Goal: Transaction & Acquisition: Book appointment/travel/reservation

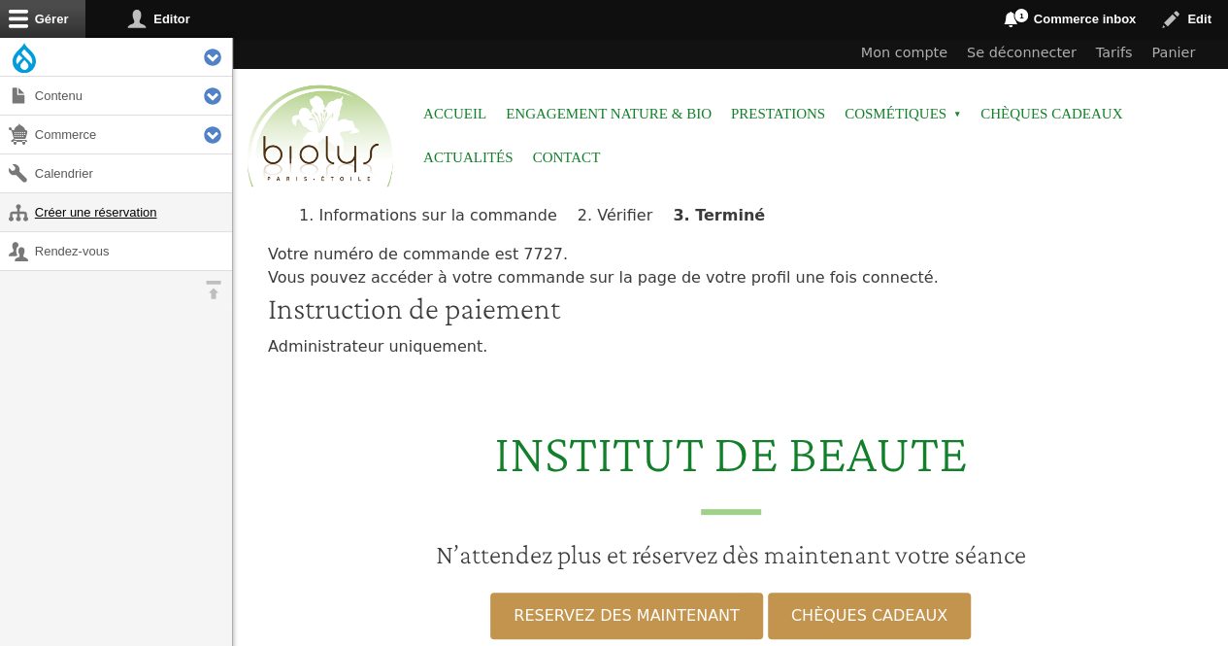
click at [105, 208] on link "Créer une réservation" at bounding box center [116, 212] width 232 height 38
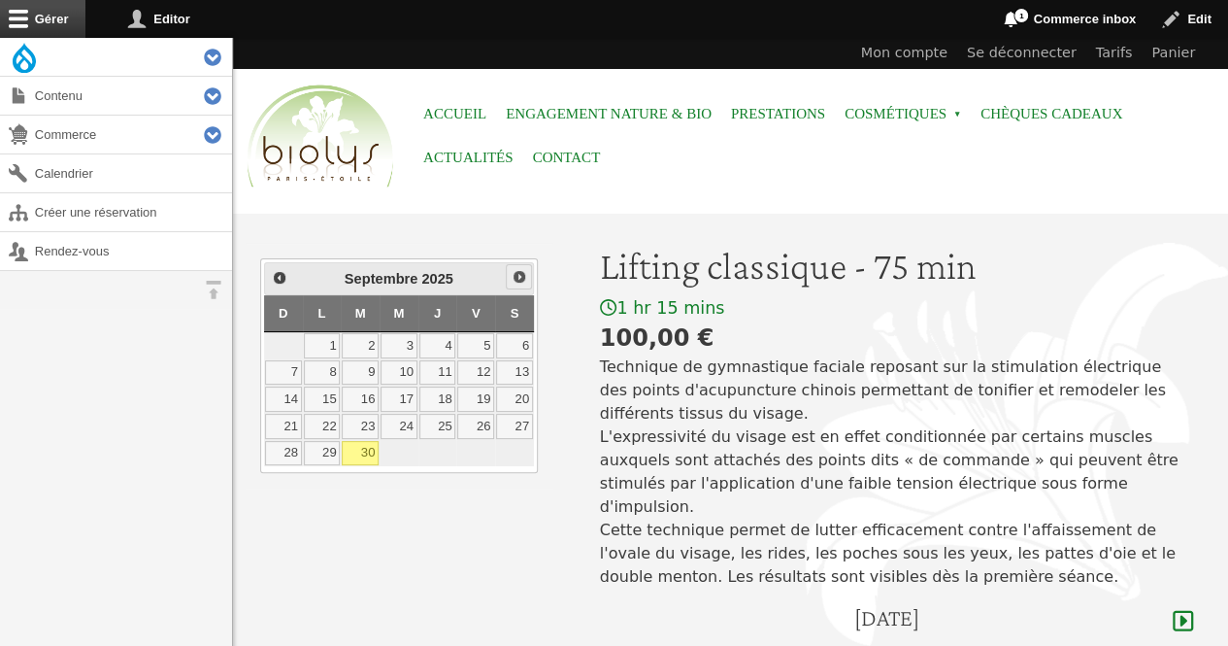
click at [515, 271] on span "Suivant" at bounding box center [520, 277] width 16 height 16
click at [432, 425] on link "23" at bounding box center [438, 426] width 37 height 25
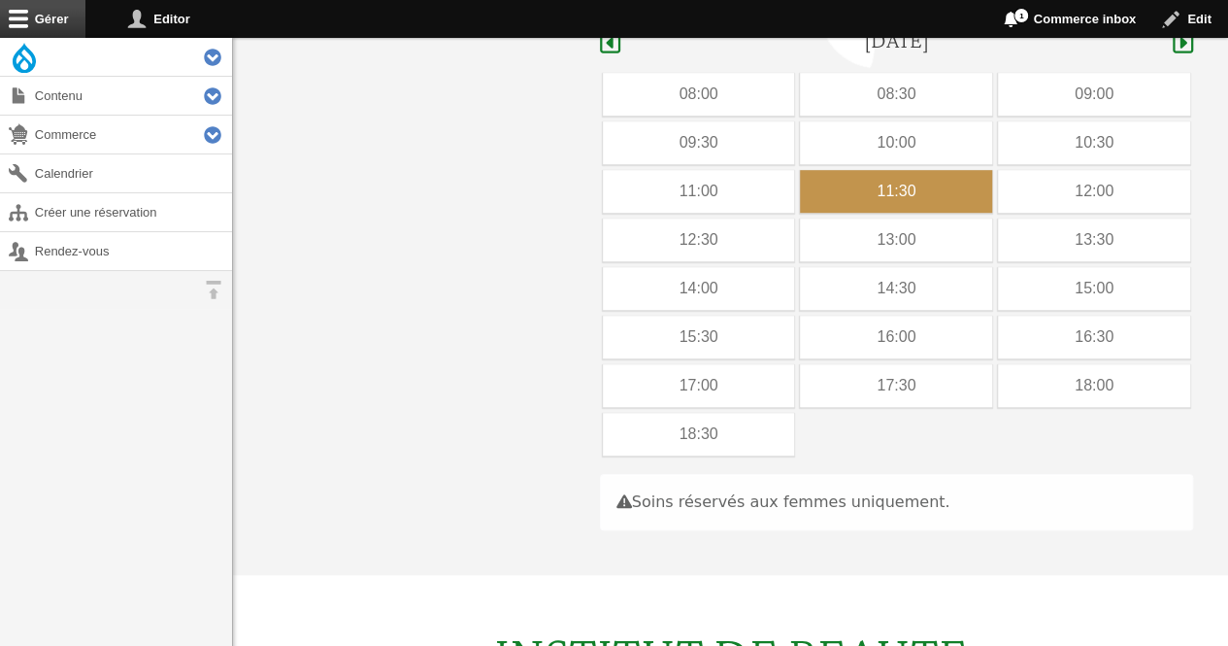
scroll to position [580, 0]
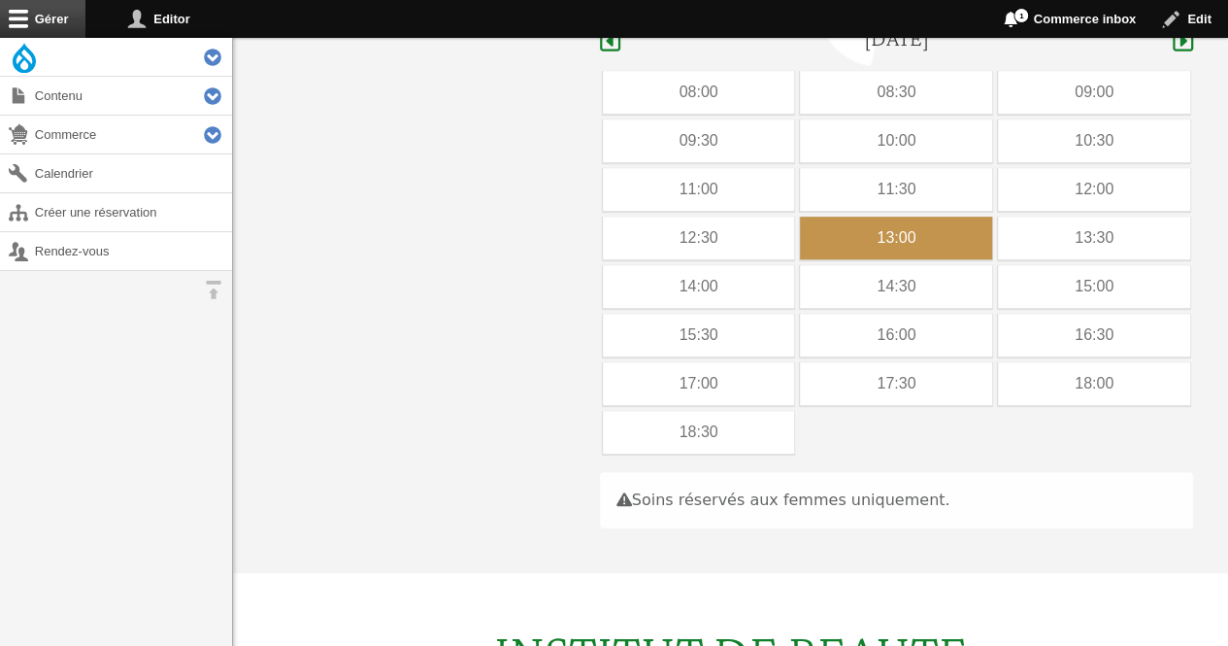
click at [952, 217] on div "13:00" at bounding box center [896, 238] width 192 height 43
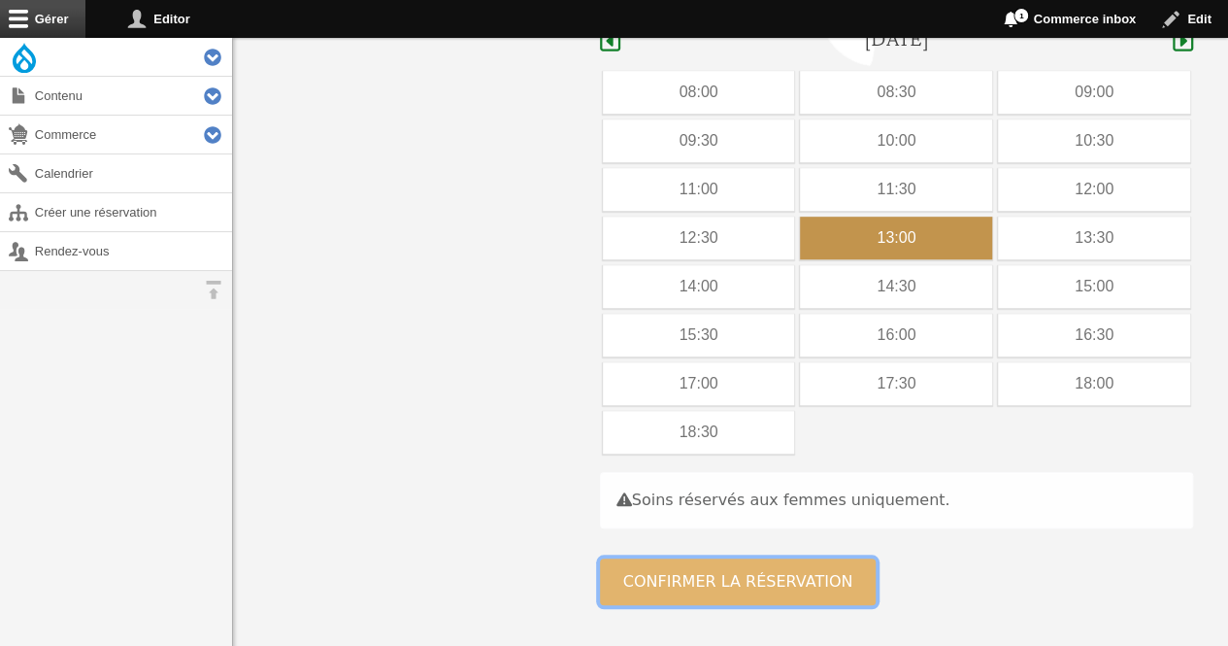
click at [758, 562] on button "Confirmer la réservation" at bounding box center [738, 581] width 277 height 47
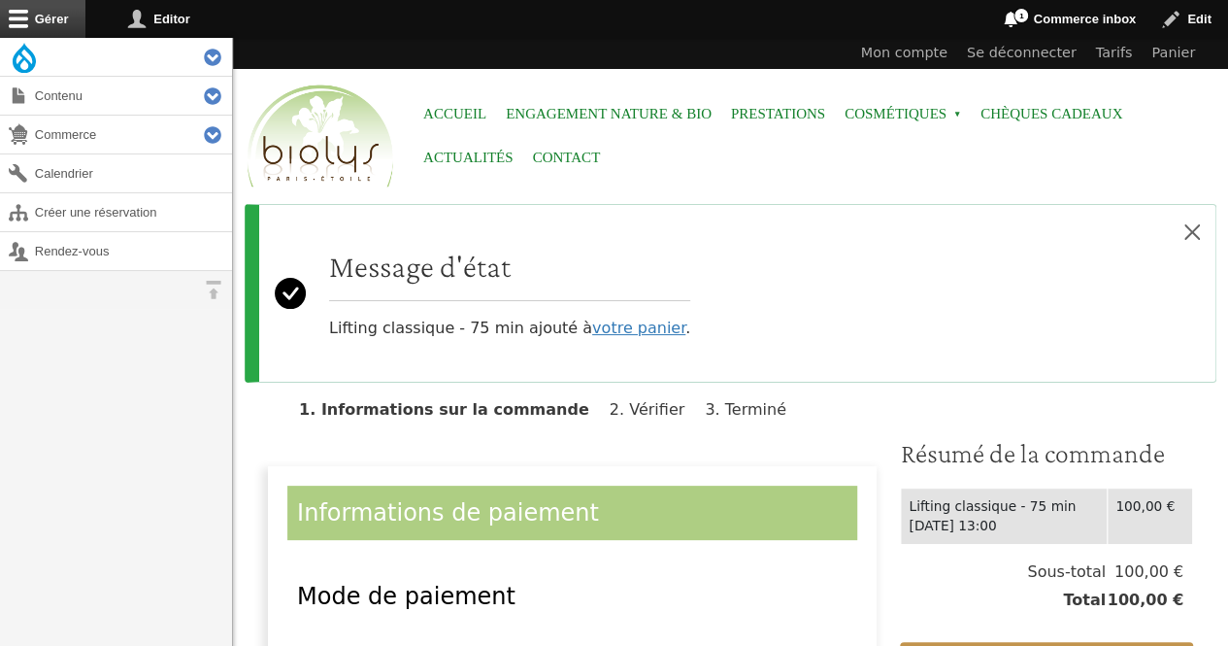
scroll to position [493, 0]
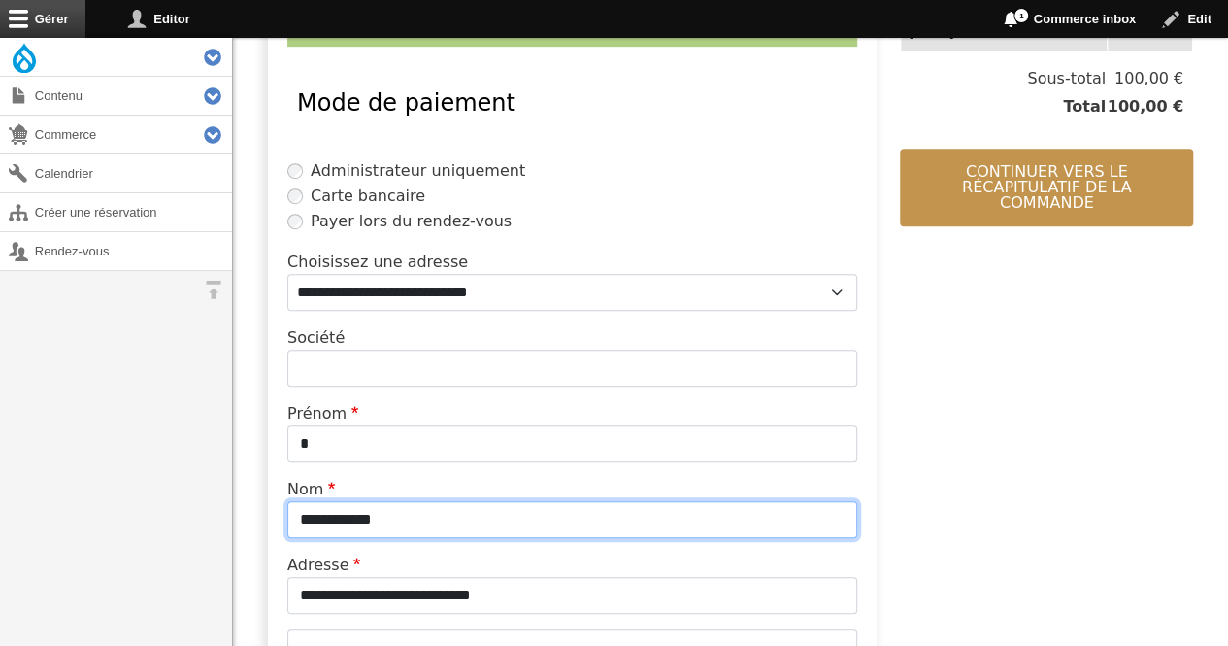
click at [471, 517] on input "**********" at bounding box center [572, 519] width 570 height 37
type input "*"
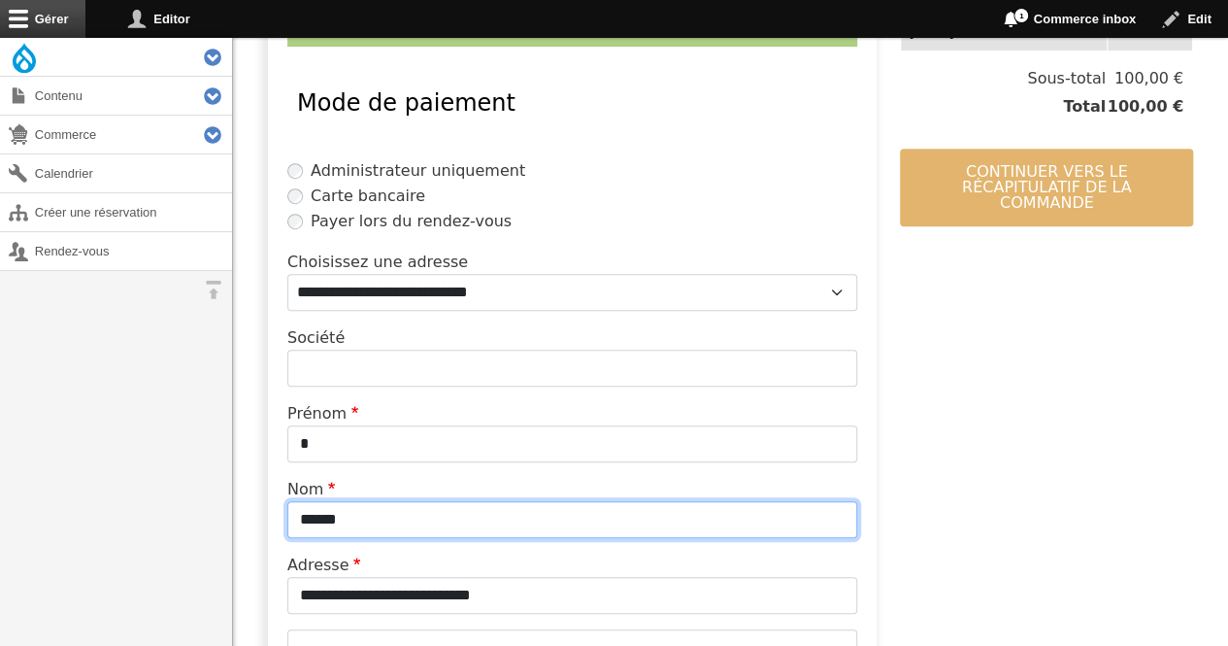
type input "******"
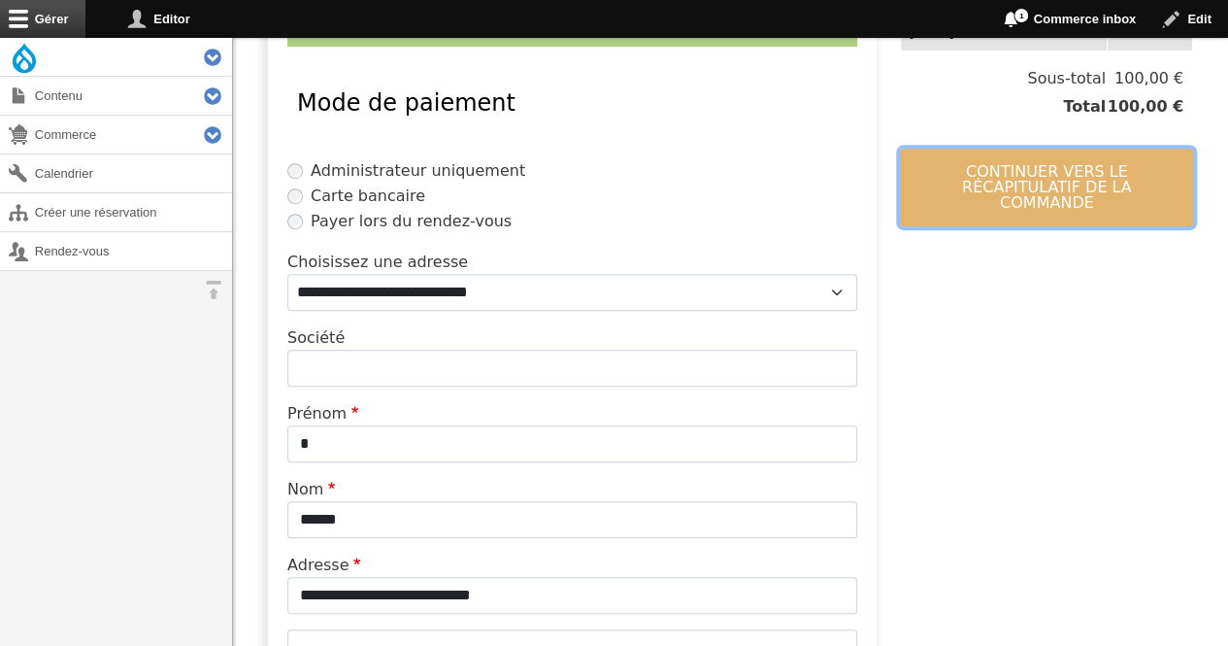
click at [997, 180] on button "Continuer vers le récapitulatif de la commande" at bounding box center [1046, 188] width 293 height 78
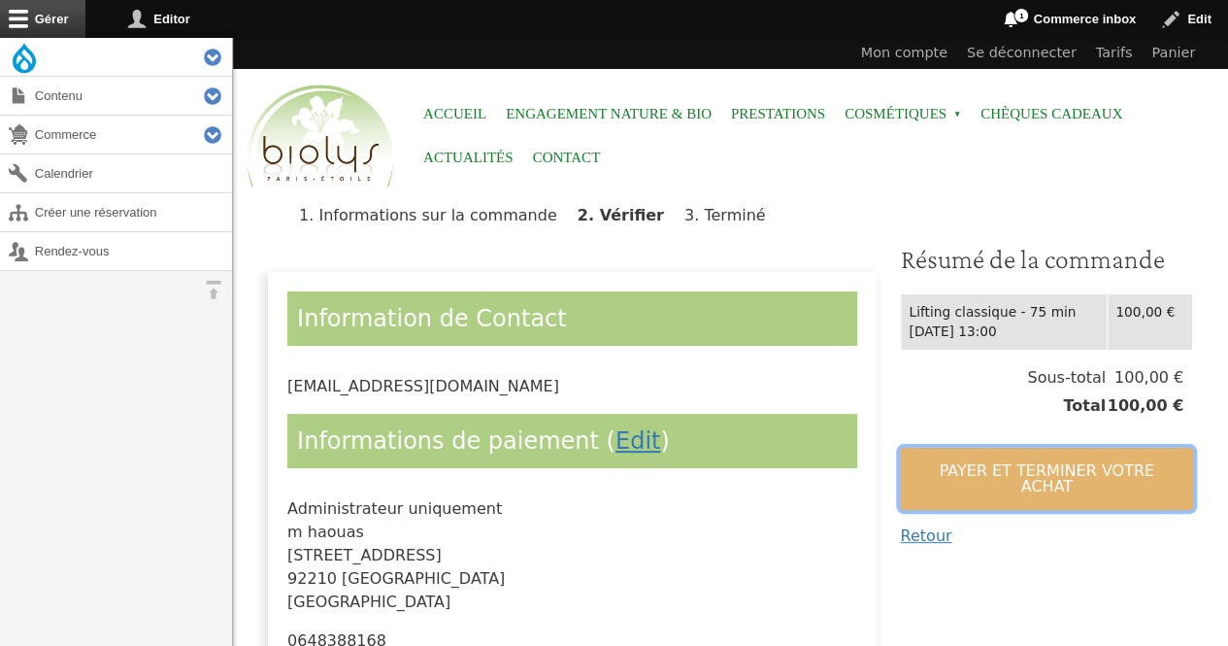
click at [928, 459] on button "Payer et terminer votre achat" at bounding box center [1046, 479] width 293 height 62
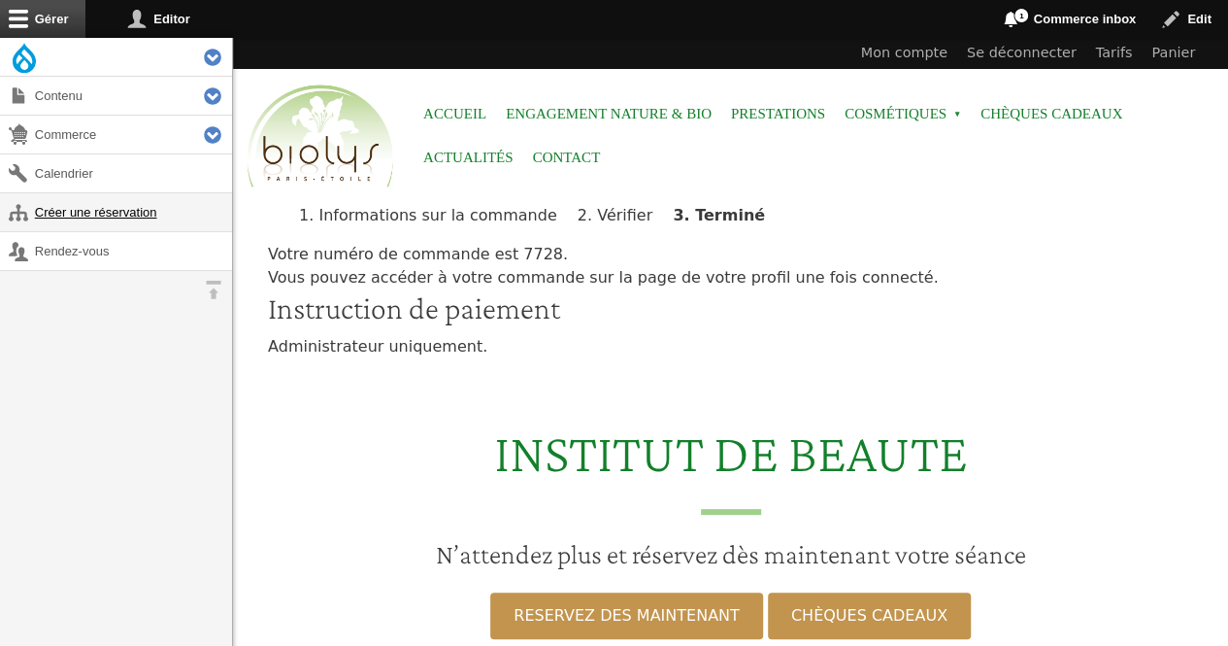
click at [148, 211] on link "Créer une réservation" at bounding box center [116, 212] width 232 height 38
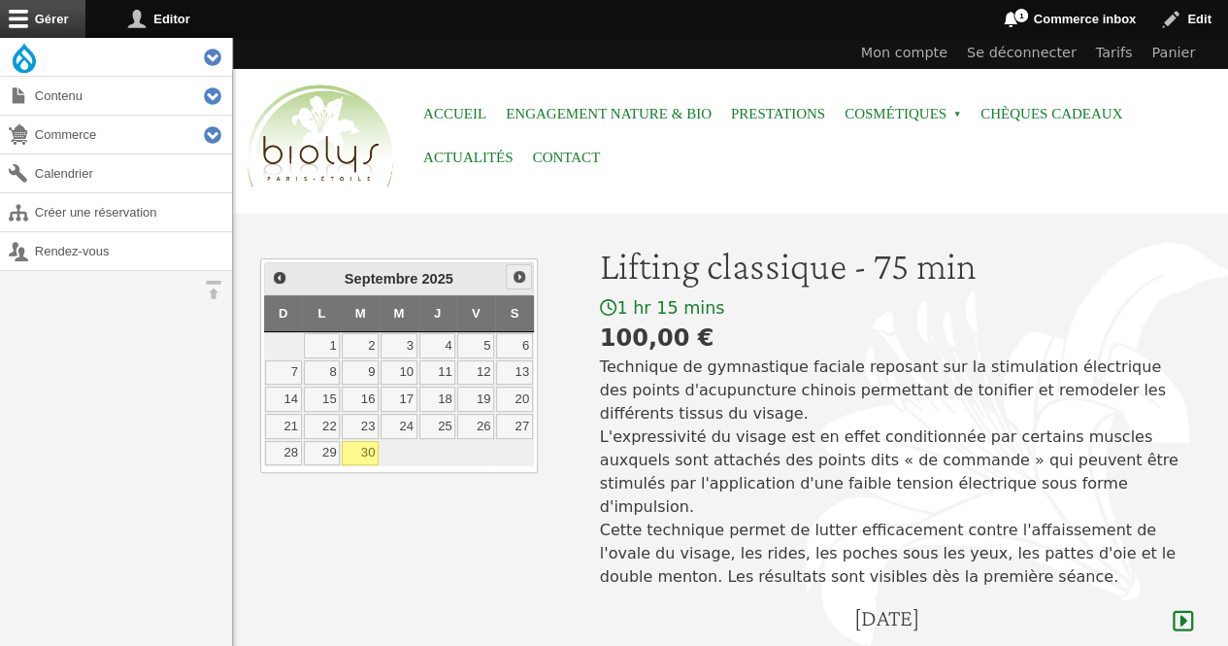
click at [516, 278] on span "Suivant" at bounding box center [520, 277] width 16 height 16
click at [521, 346] on link "4" at bounding box center [514, 345] width 37 height 25
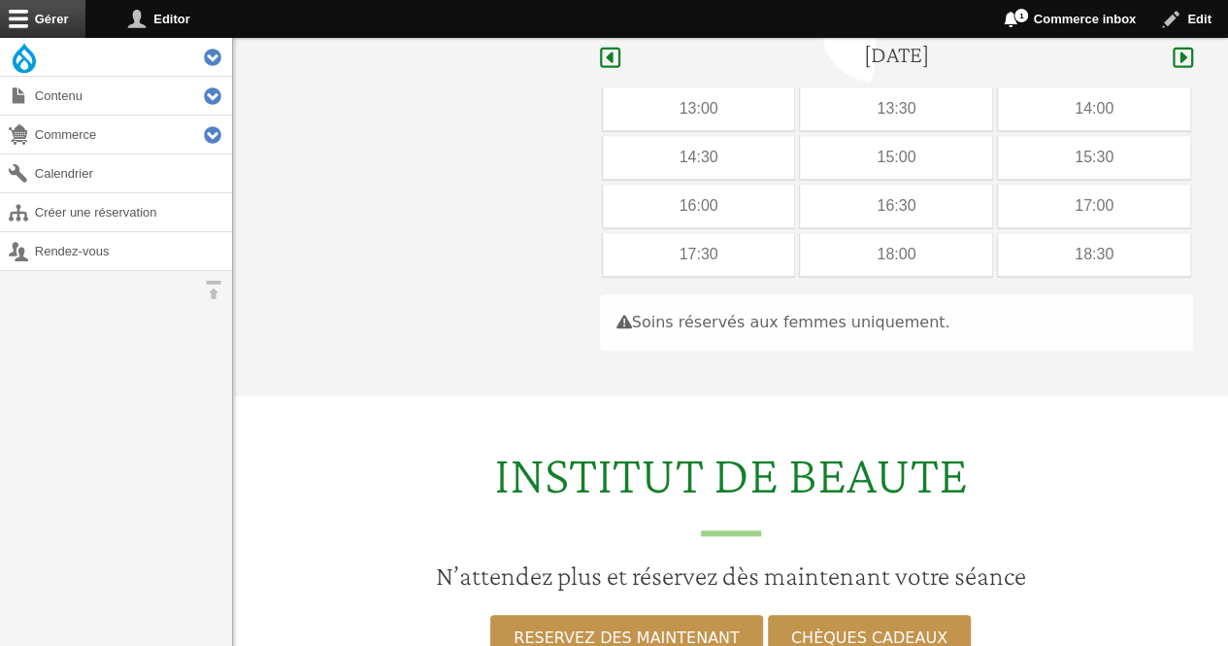
scroll to position [580, 0]
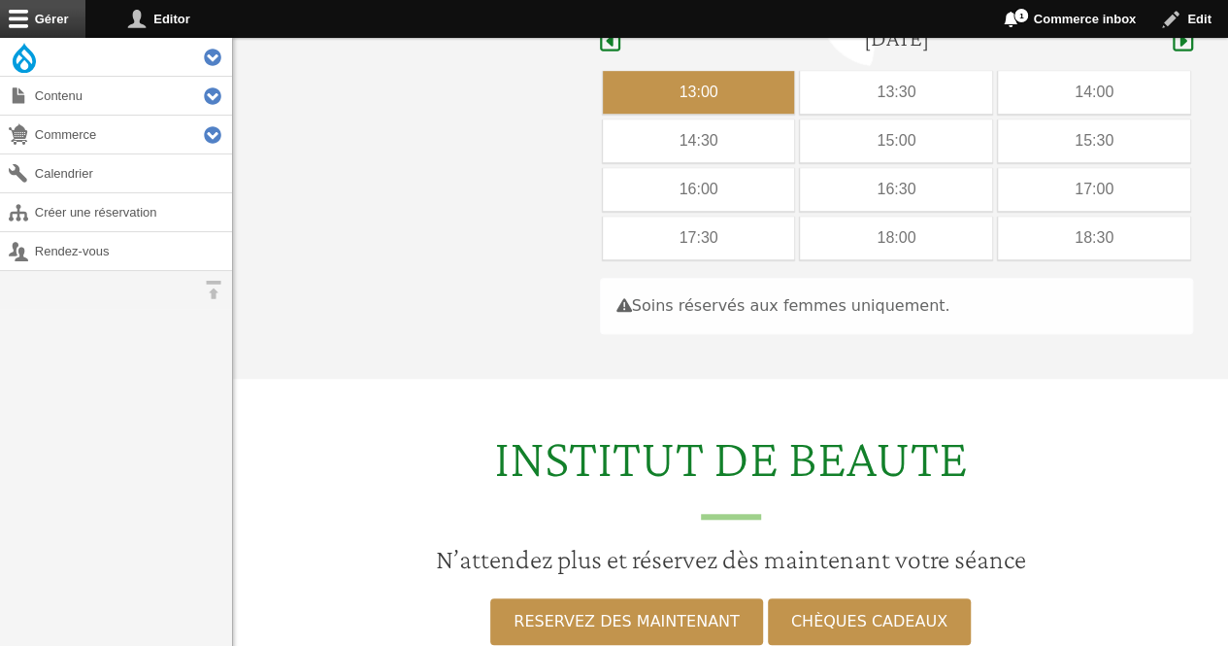
click at [750, 71] on div "13:00" at bounding box center [699, 92] width 192 height 43
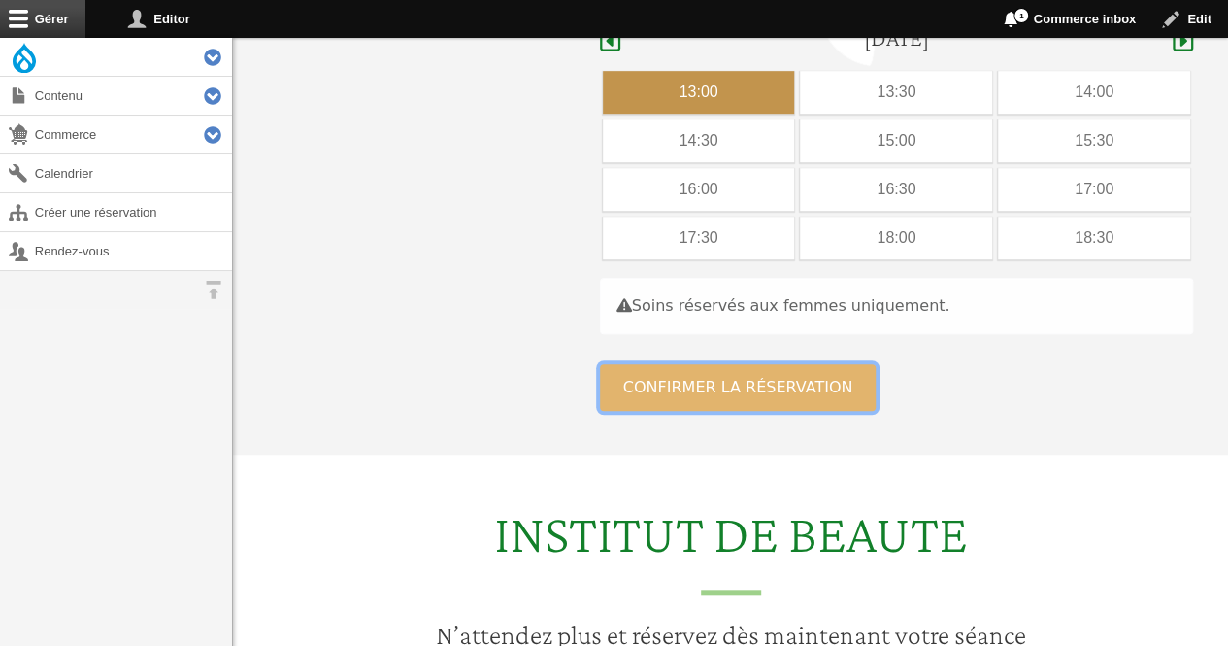
click at [642, 364] on button "Confirmer la réservation" at bounding box center [738, 387] width 277 height 47
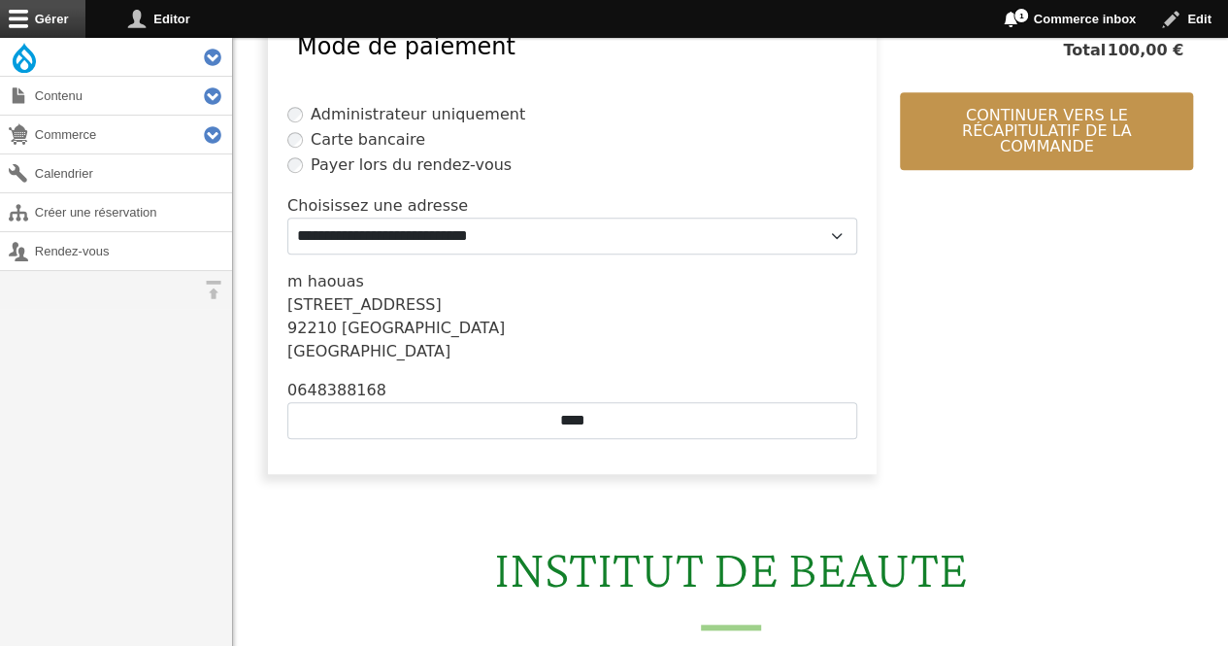
scroll to position [601, 0]
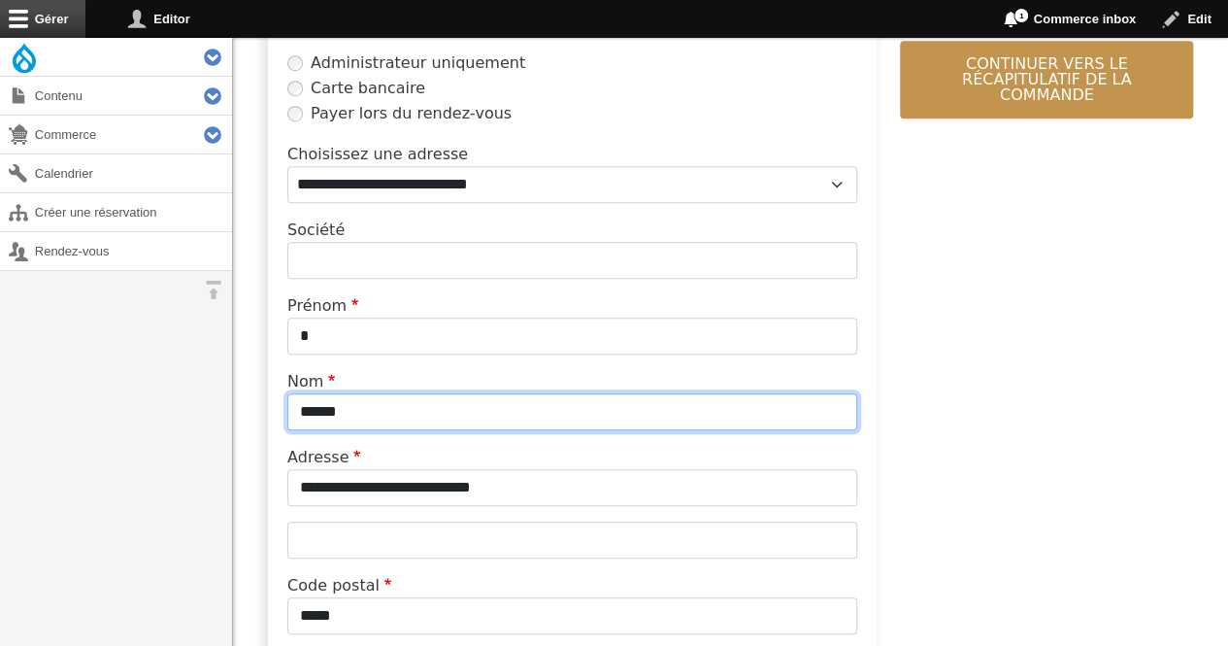
click at [388, 403] on input "******" at bounding box center [572, 411] width 570 height 37
type input "*"
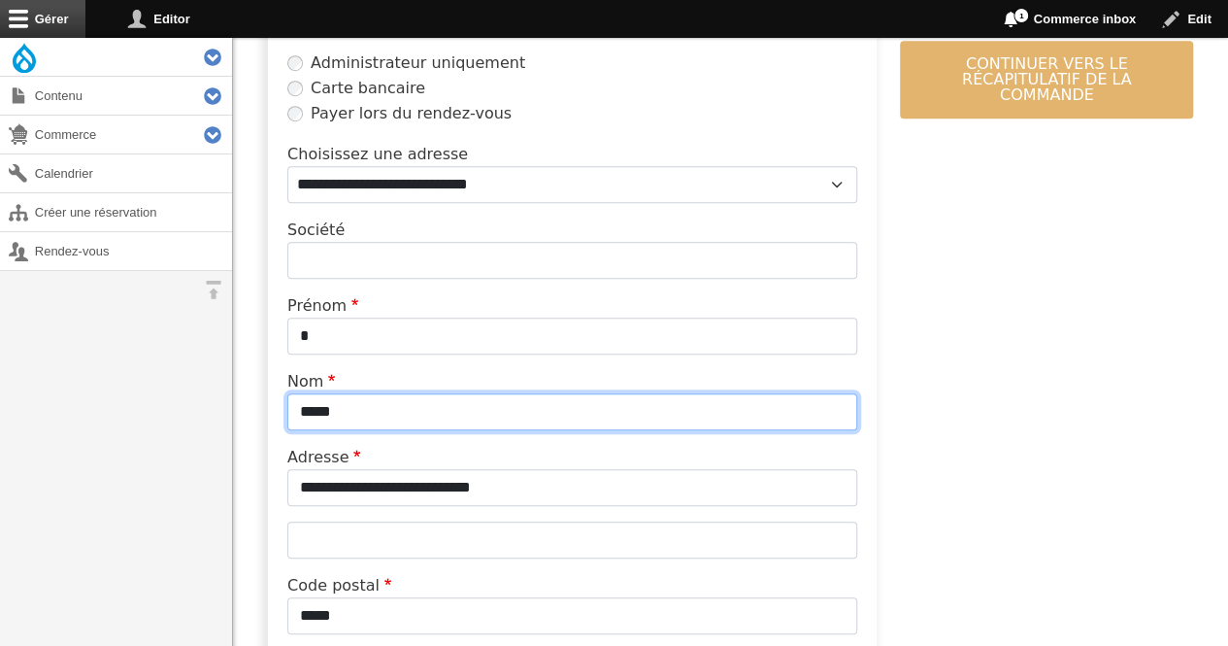
type input "*****"
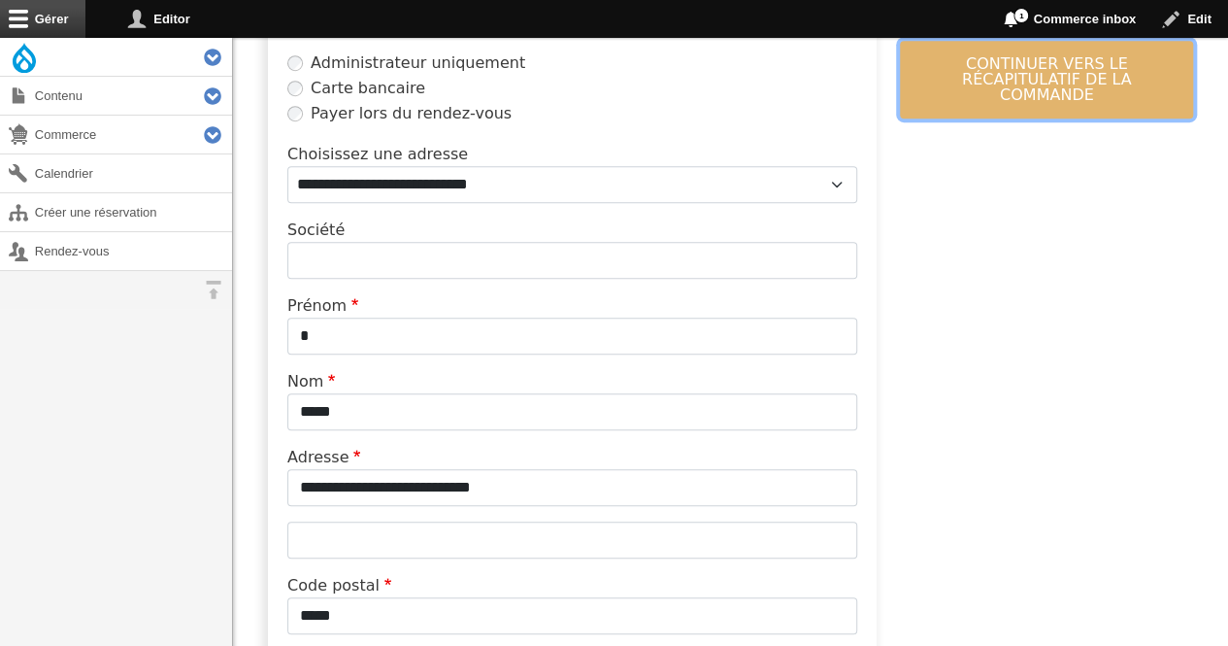
click at [961, 86] on button "Continuer vers le récapitulatif de la commande" at bounding box center [1046, 80] width 293 height 78
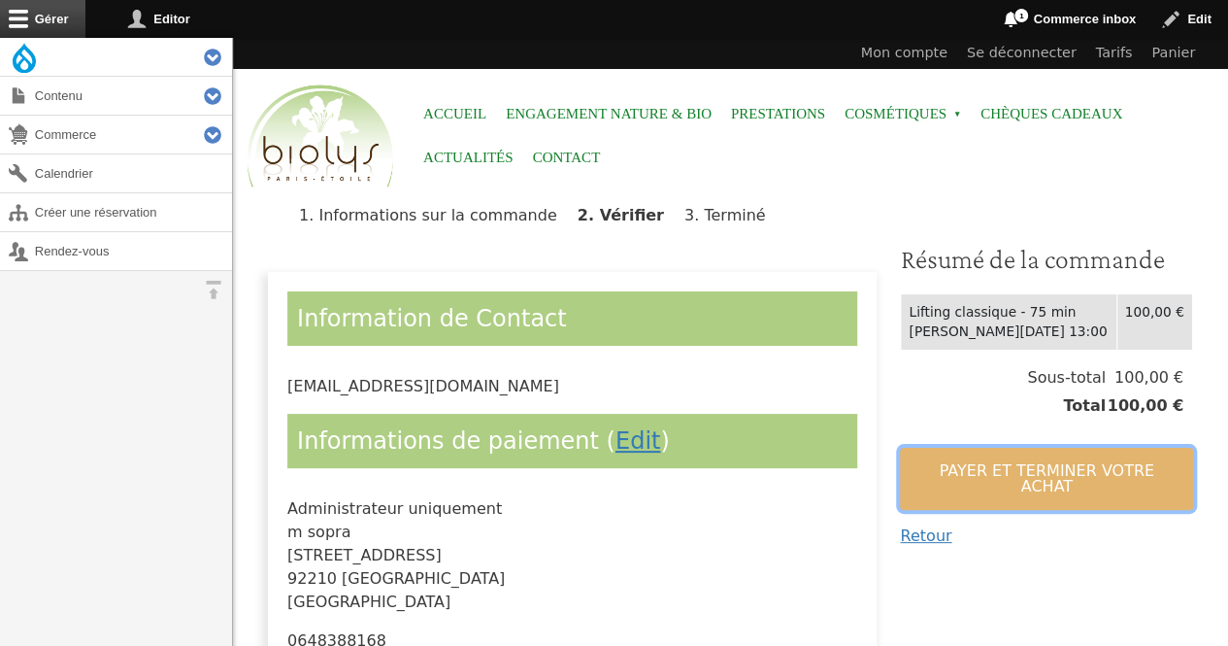
click at [948, 471] on button "Payer et terminer votre achat" at bounding box center [1046, 479] width 293 height 62
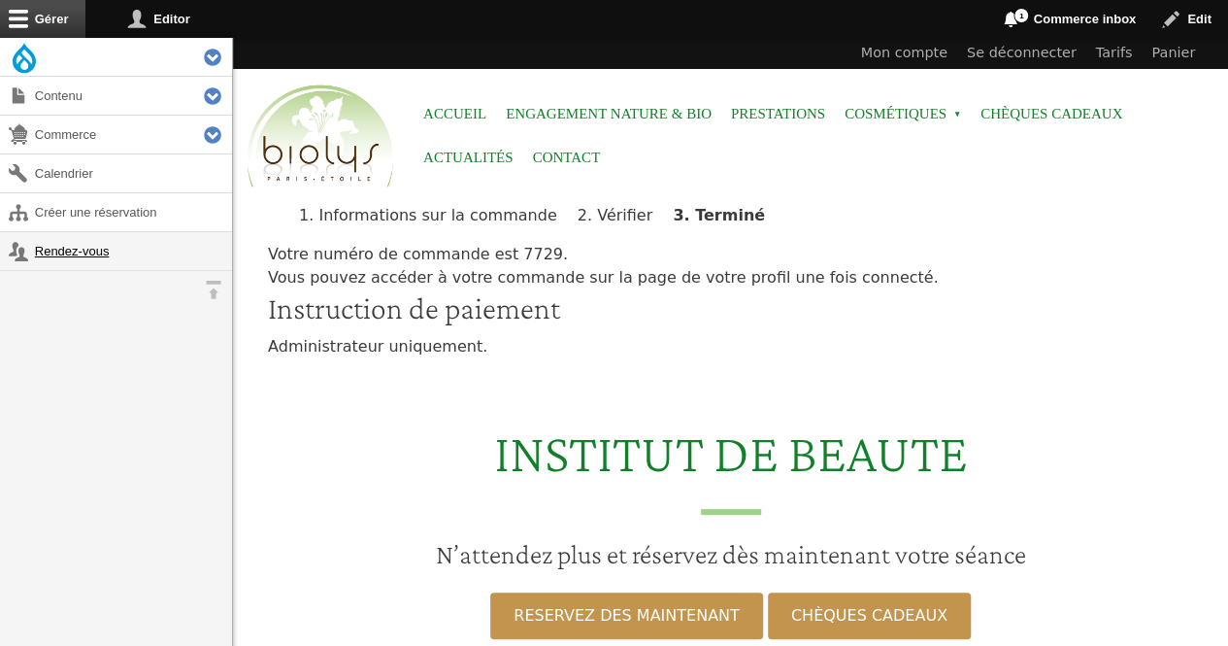
click at [41, 240] on link "Rendez-vous" at bounding box center [116, 251] width 232 height 38
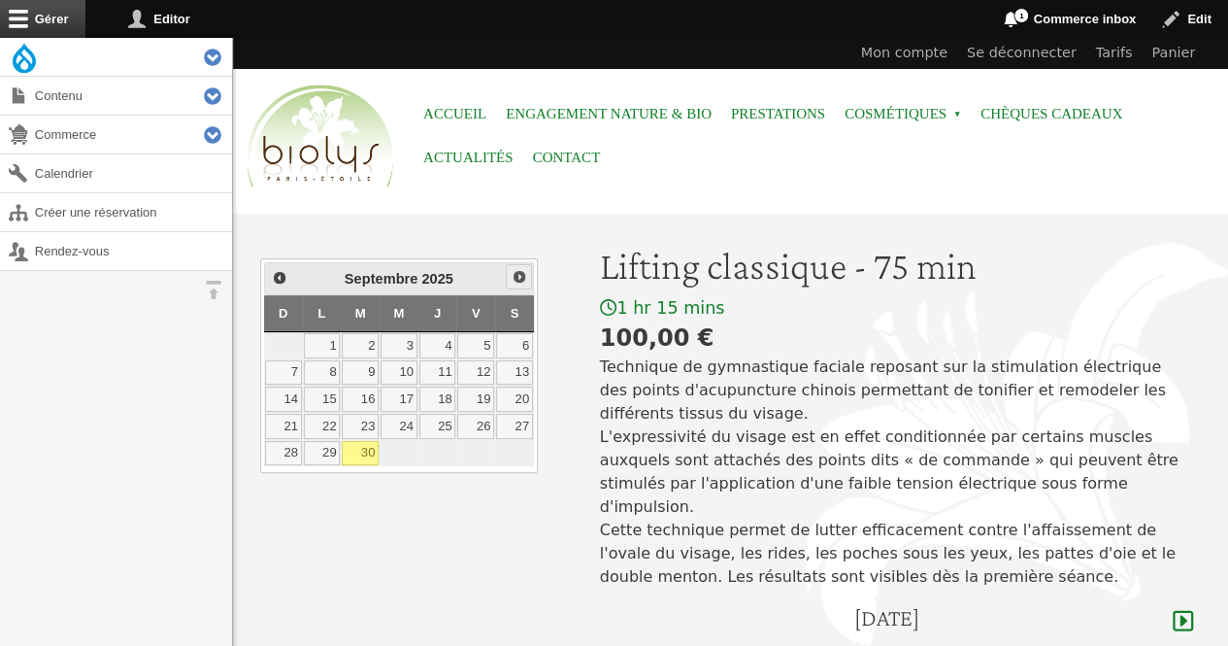
click at [518, 279] on span "Suivant" at bounding box center [520, 277] width 16 height 16
click at [445, 343] on link "2" at bounding box center [438, 345] width 37 height 25
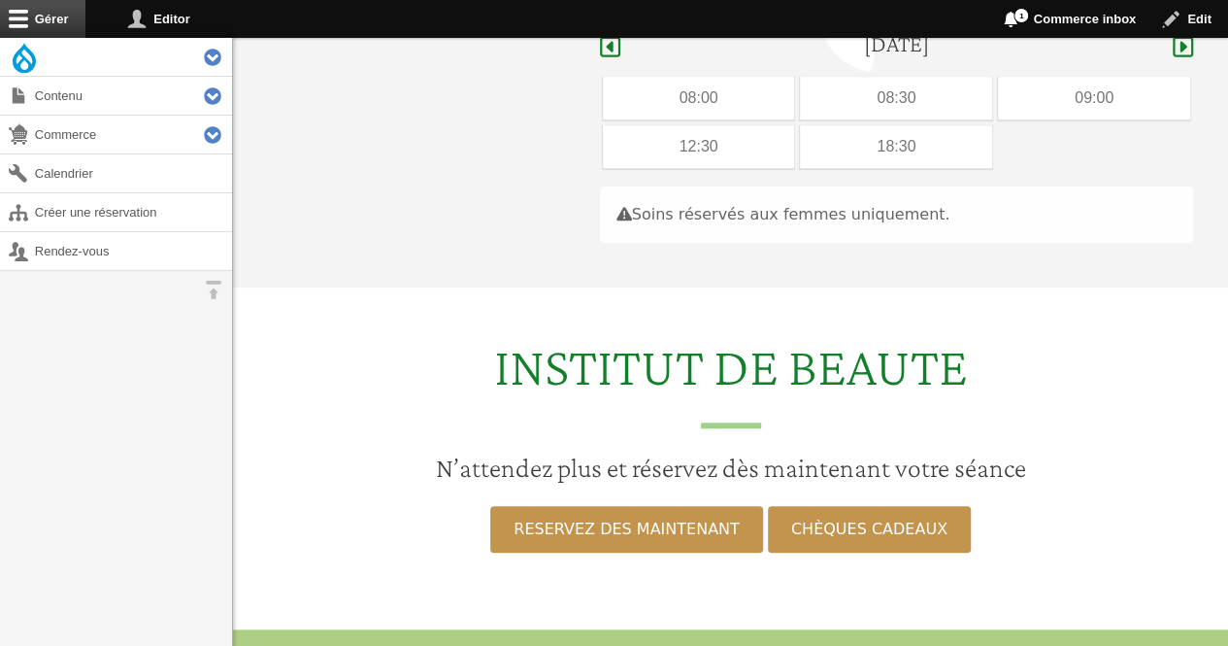
scroll to position [580, 0]
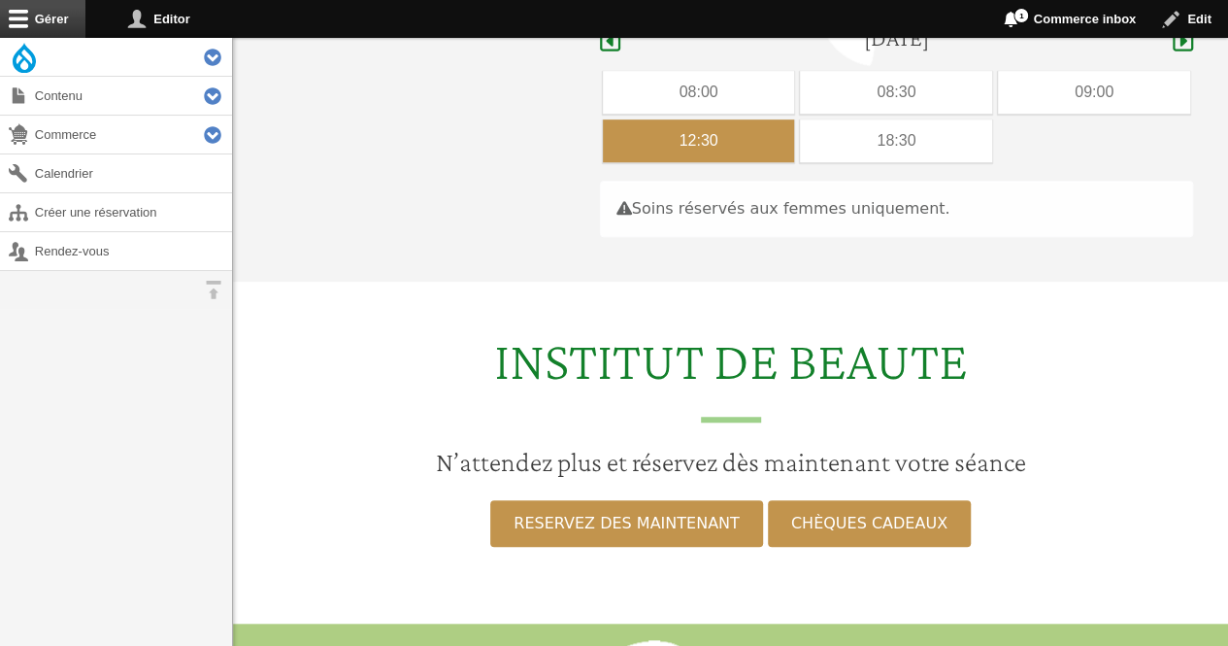
click at [651, 119] on div "12:30" at bounding box center [699, 140] width 192 height 43
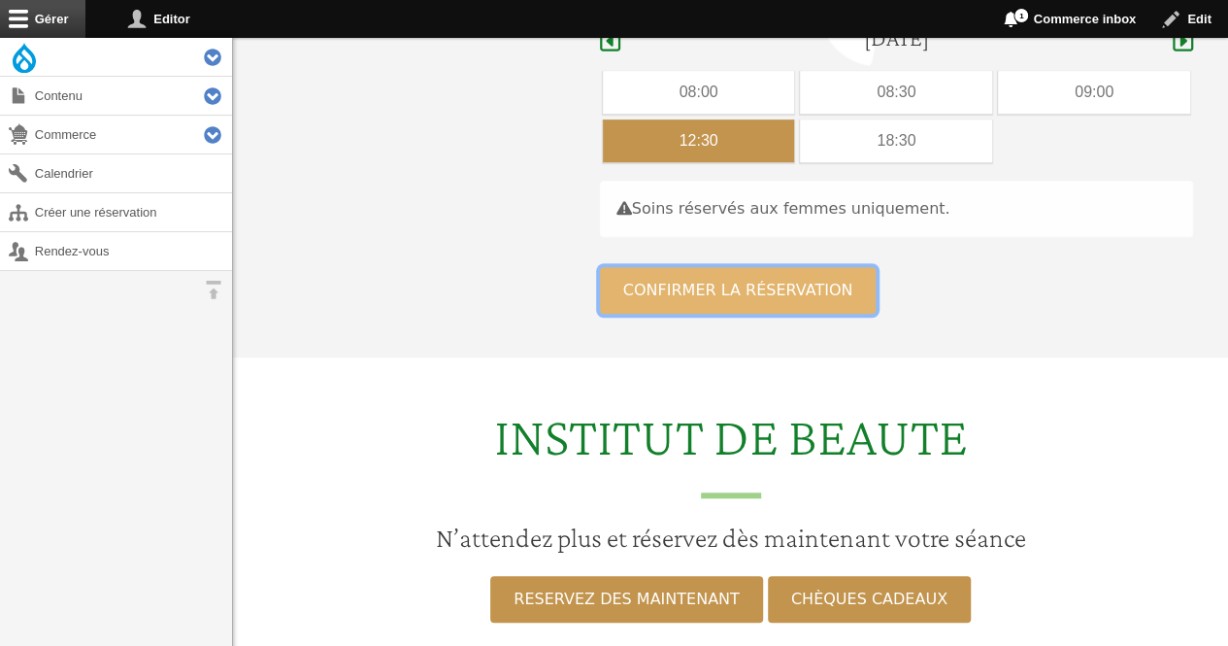
click at [666, 267] on button "Confirmer la réservation" at bounding box center [738, 290] width 277 height 47
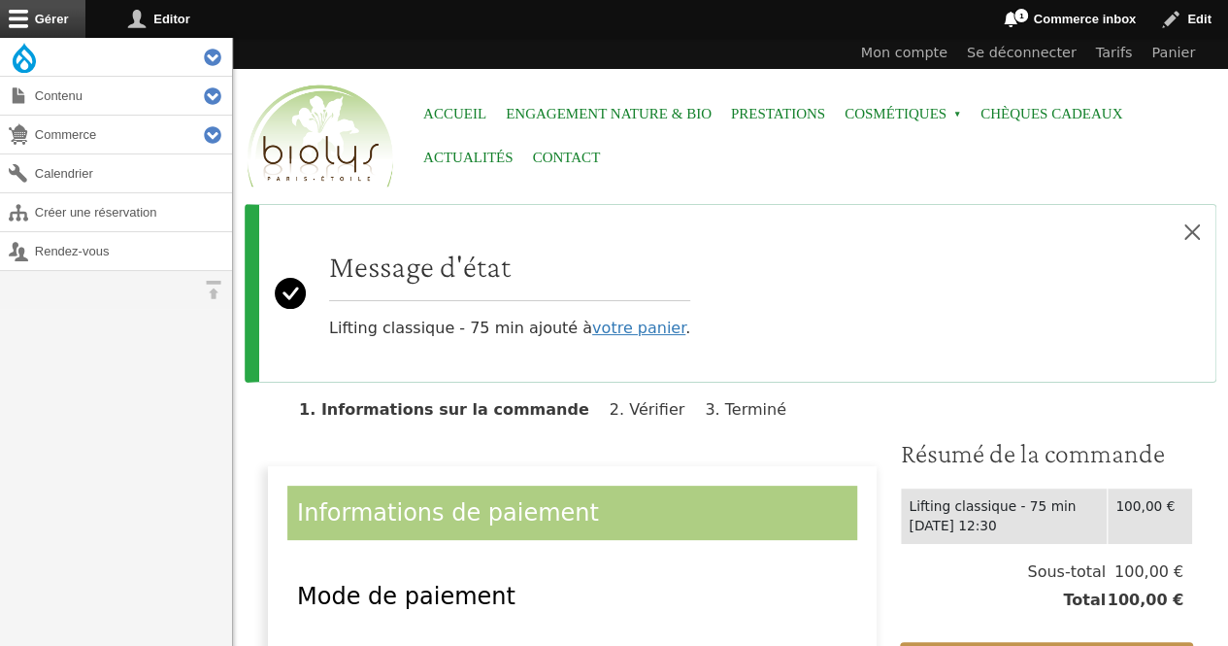
scroll to position [463, 0]
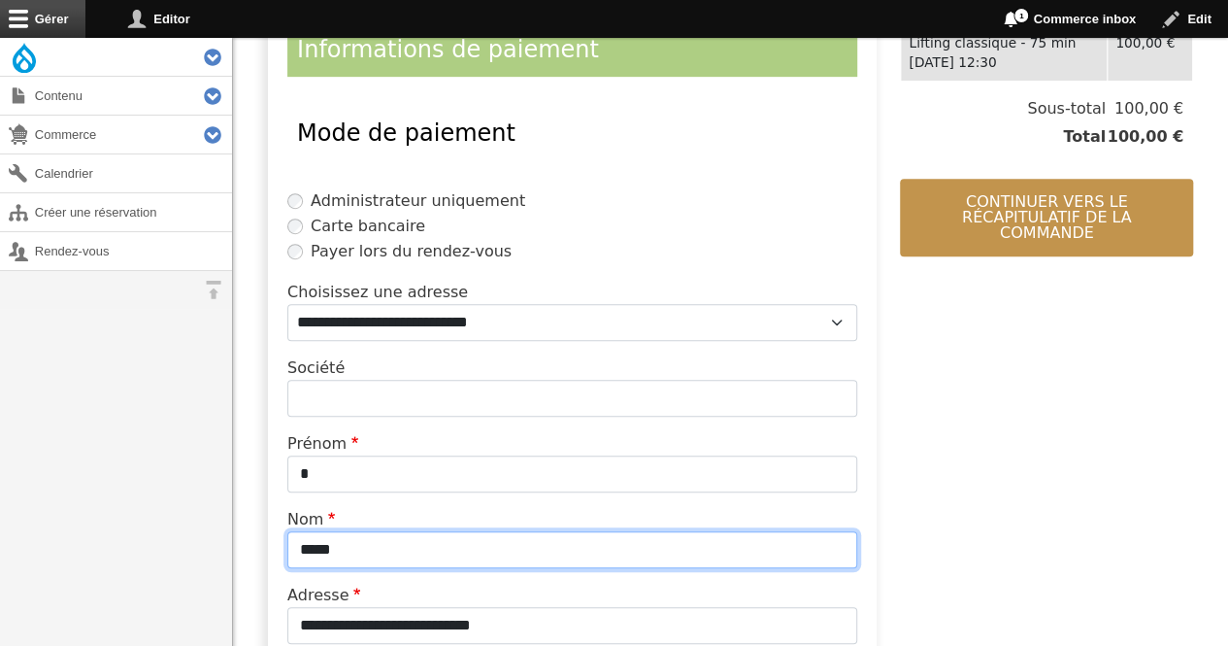
click at [468, 559] on input "*****" at bounding box center [572, 549] width 570 height 37
type input "*"
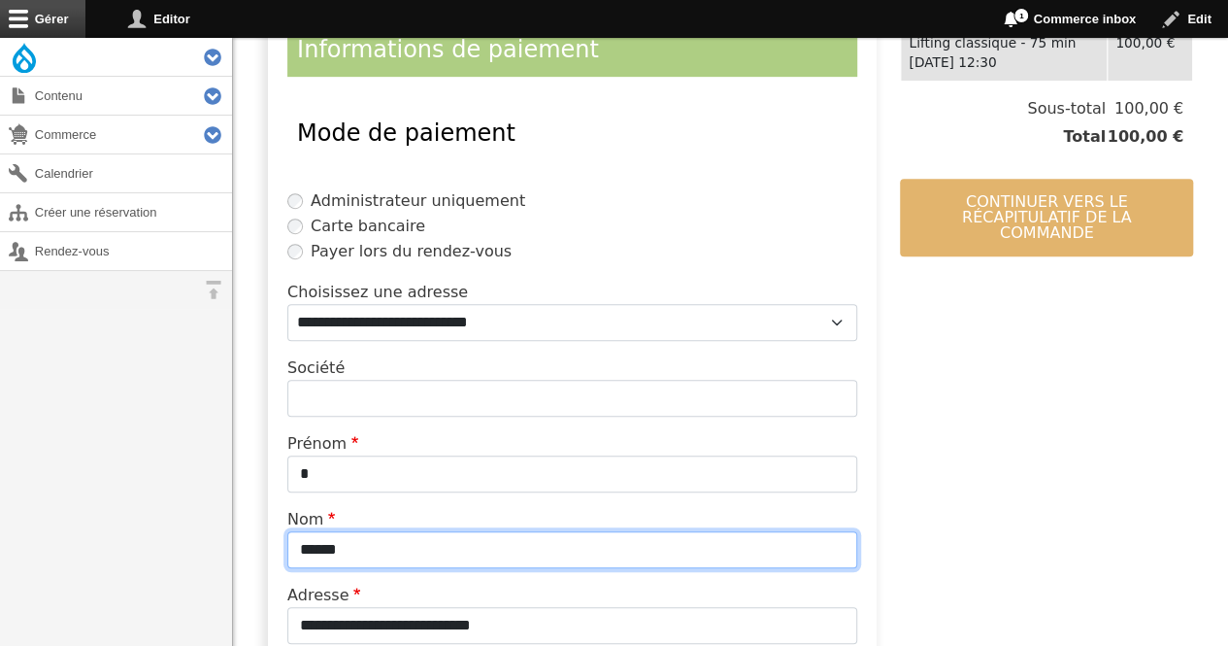
type input "******"
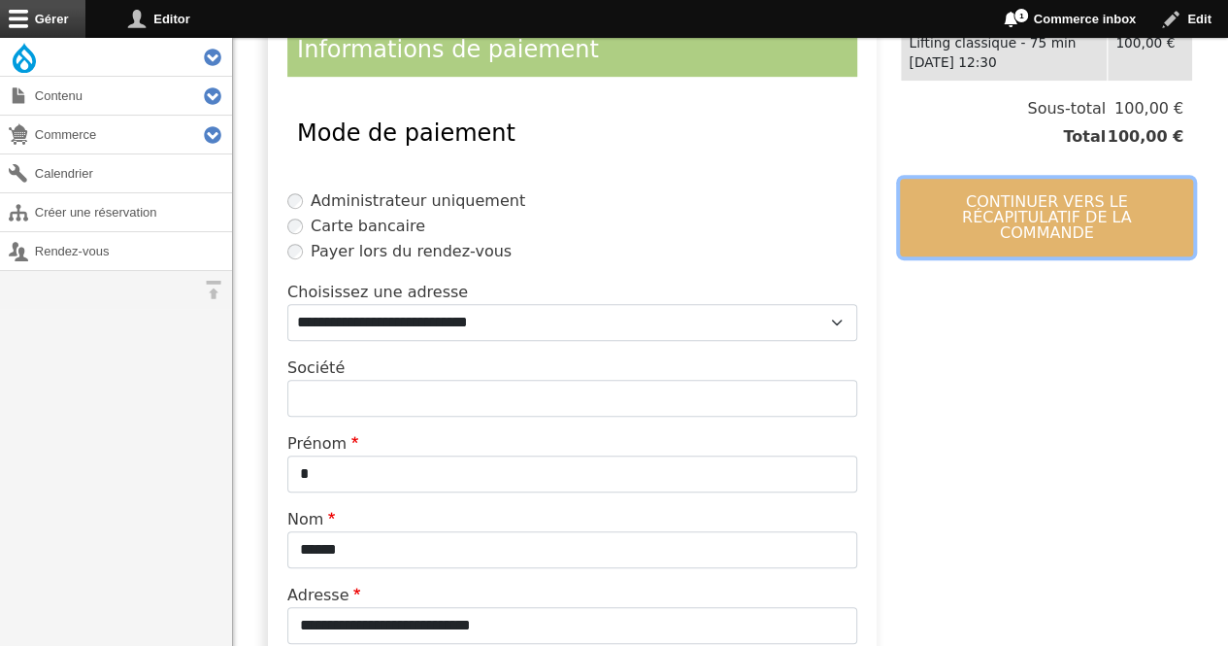
click at [1037, 218] on button "Continuer vers le récapitulatif de la commande" at bounding box center [1046, 218] width 293 height 78
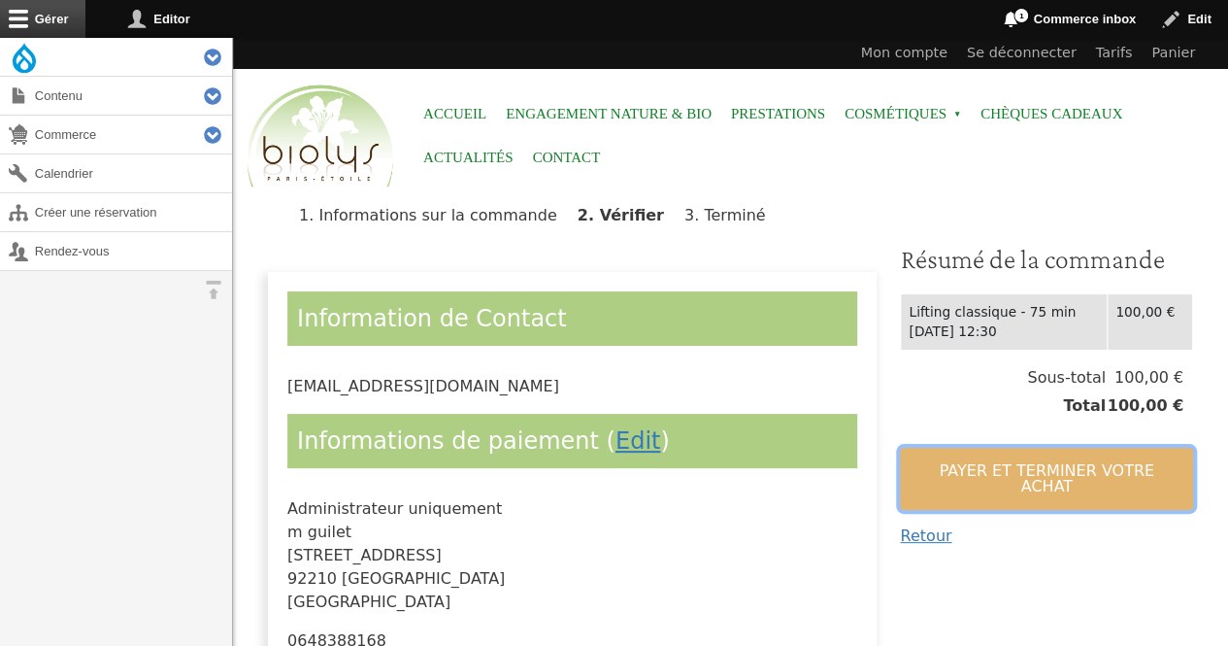
click at [939, 465] on button "Payer et terminer votre achat" at bounding box center [1046, 479] width 293 height 62
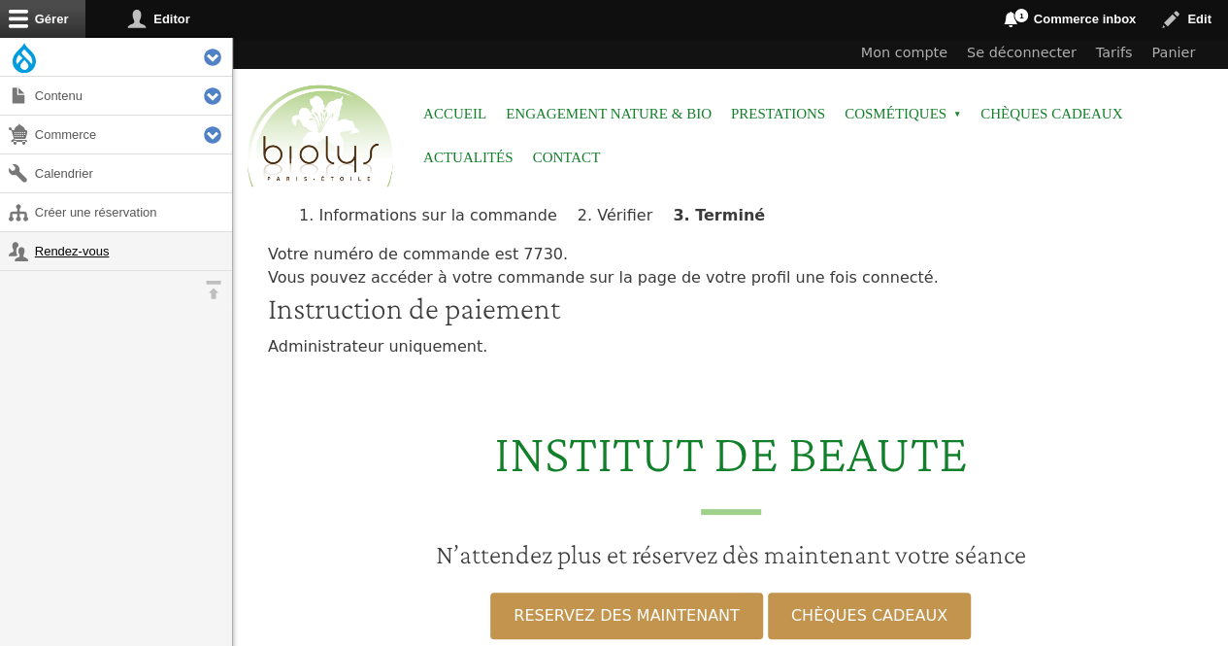
click at [100, 251] on link "Rendez-vous" at bounding box center [116, 251] width 232 height 38
